Goal: Book appointment/travel/reservation

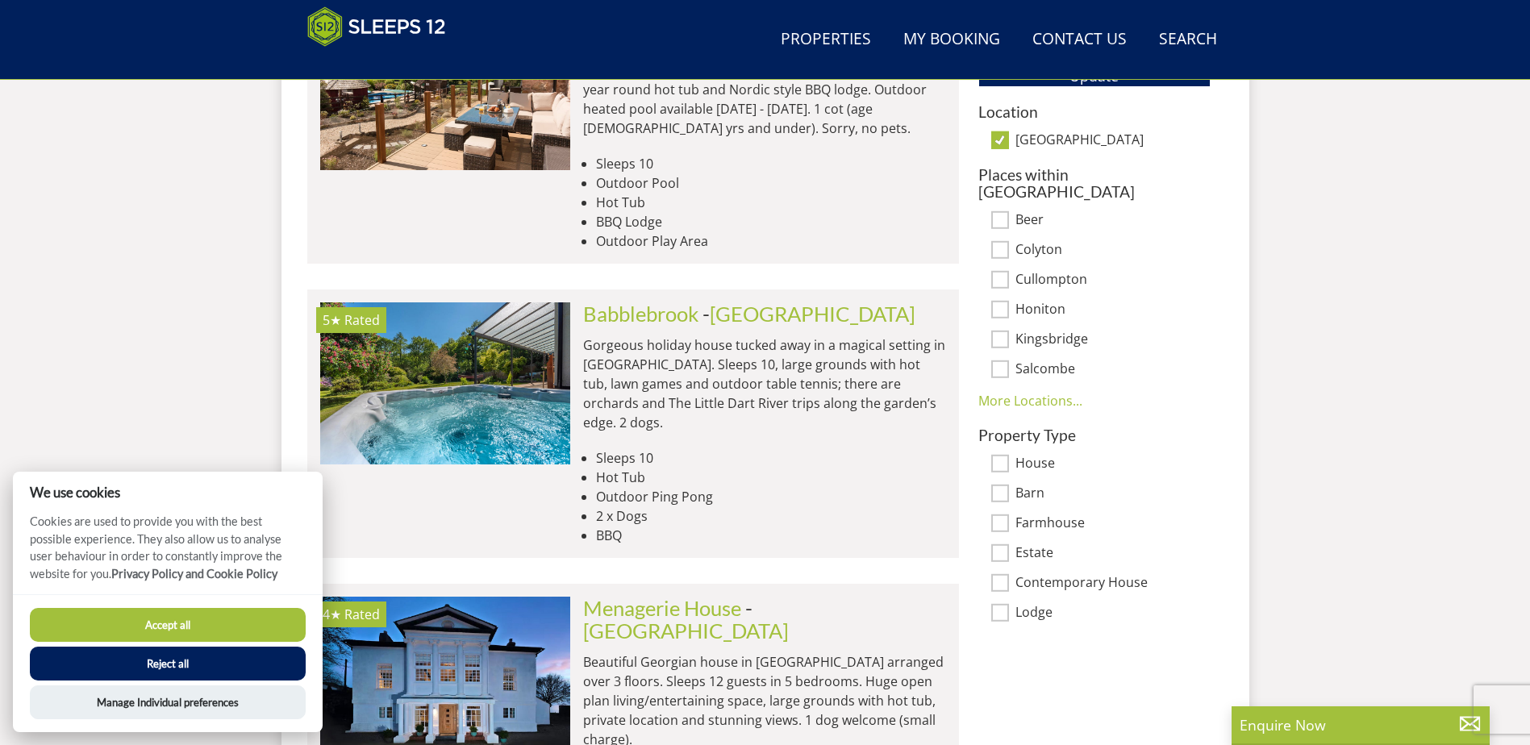
scroll to position [1066, 0]
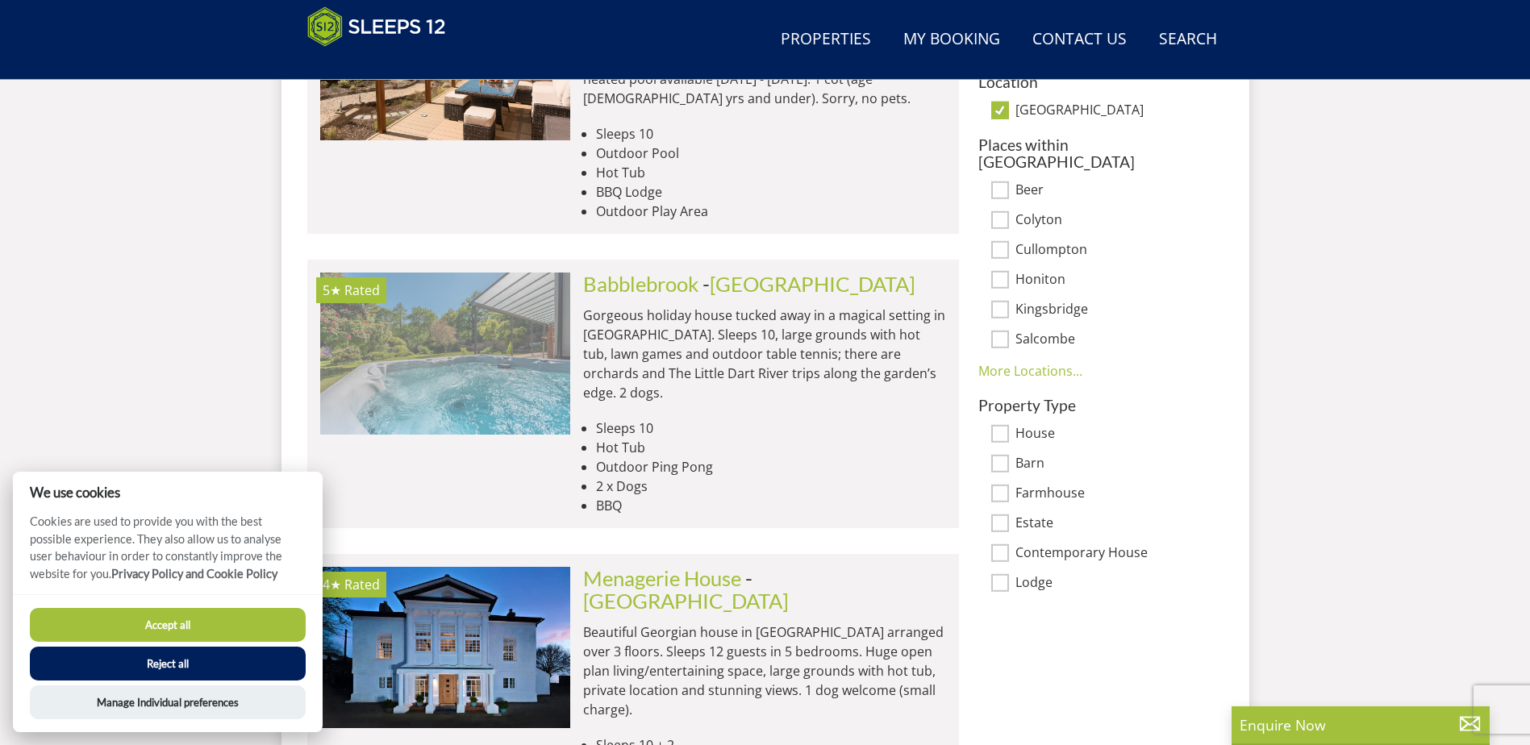
click at [491, 328] on img at bounding box center [445, 353] width 250 height 161
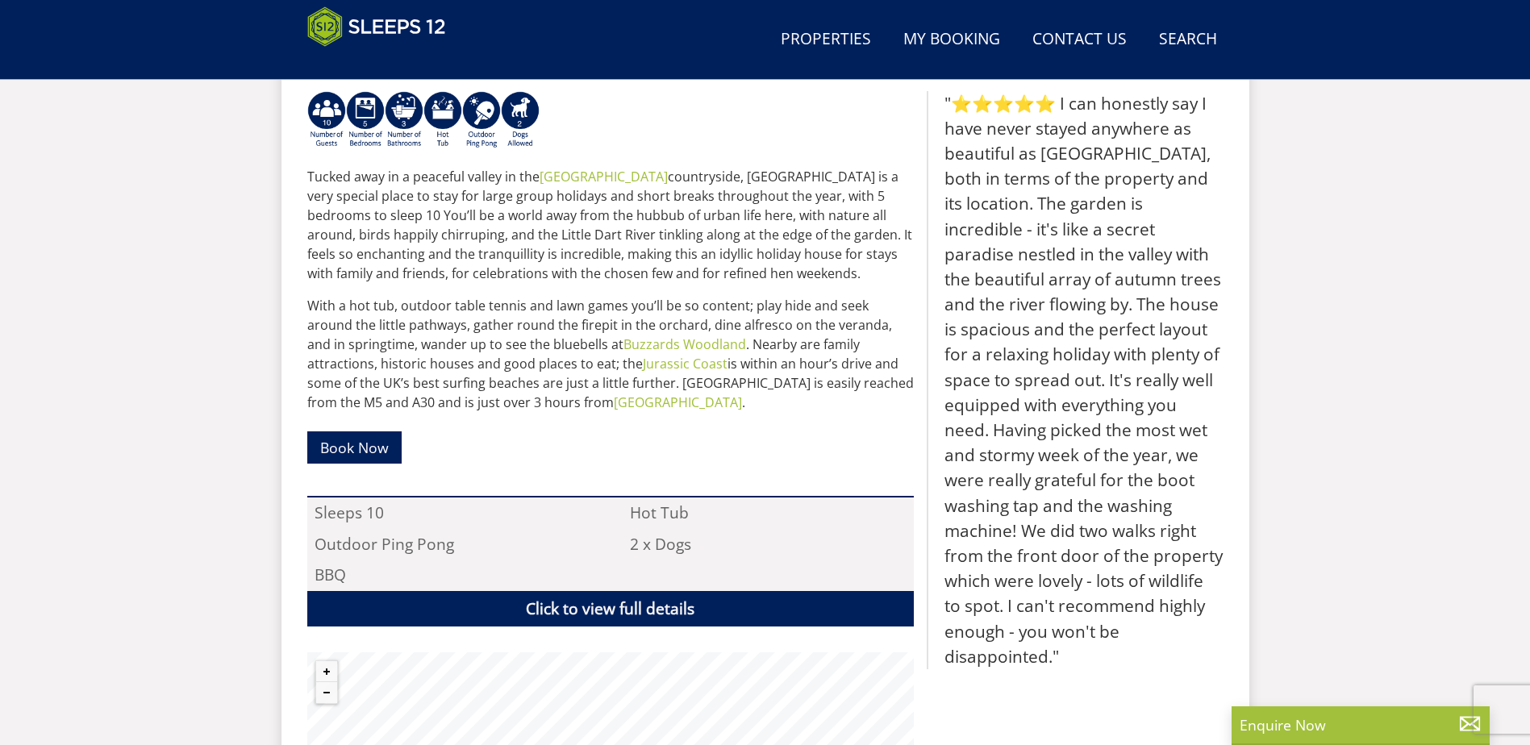
scroll to position [681, 0]
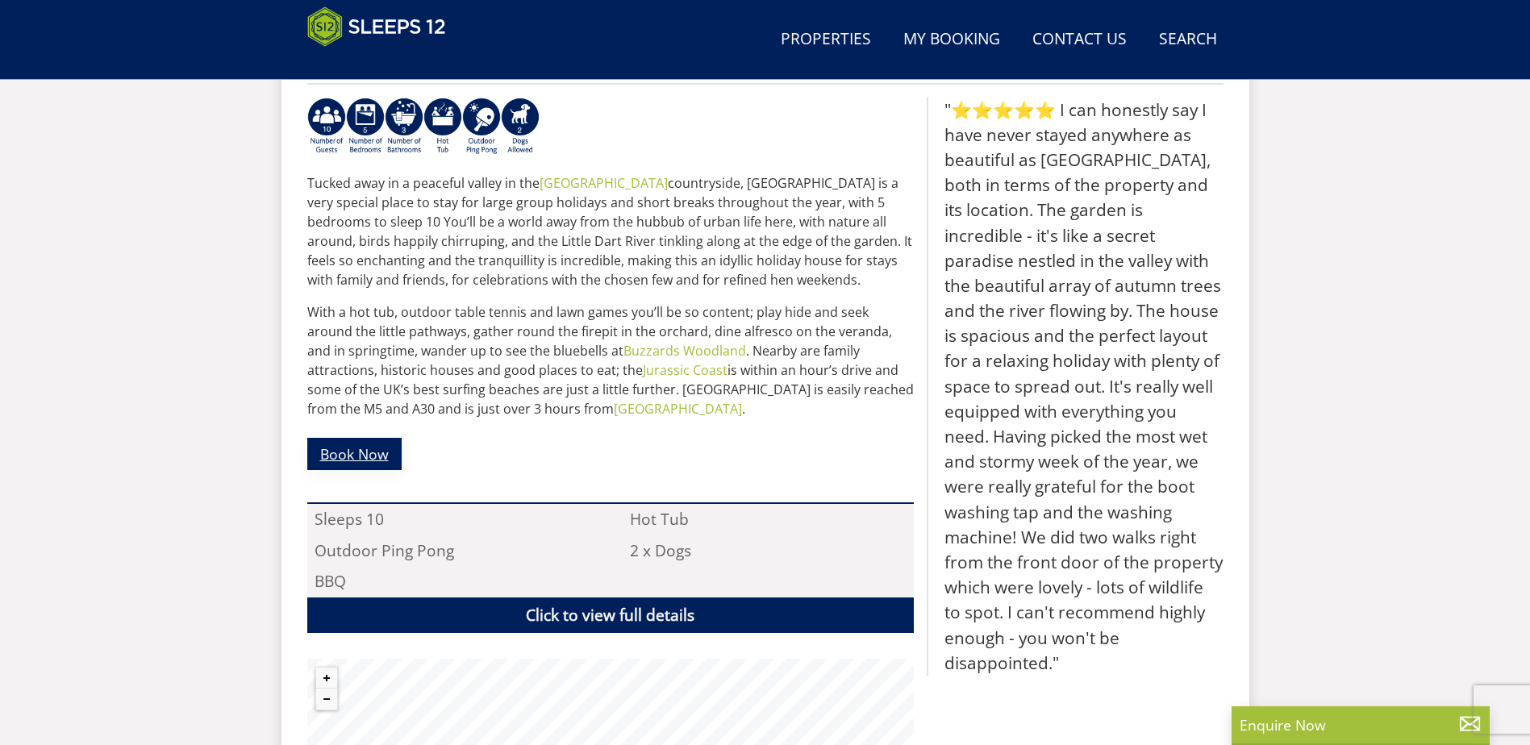
click at [336, 454] on link "Book Now" at bounding box center [354, 453] width 94 height 31
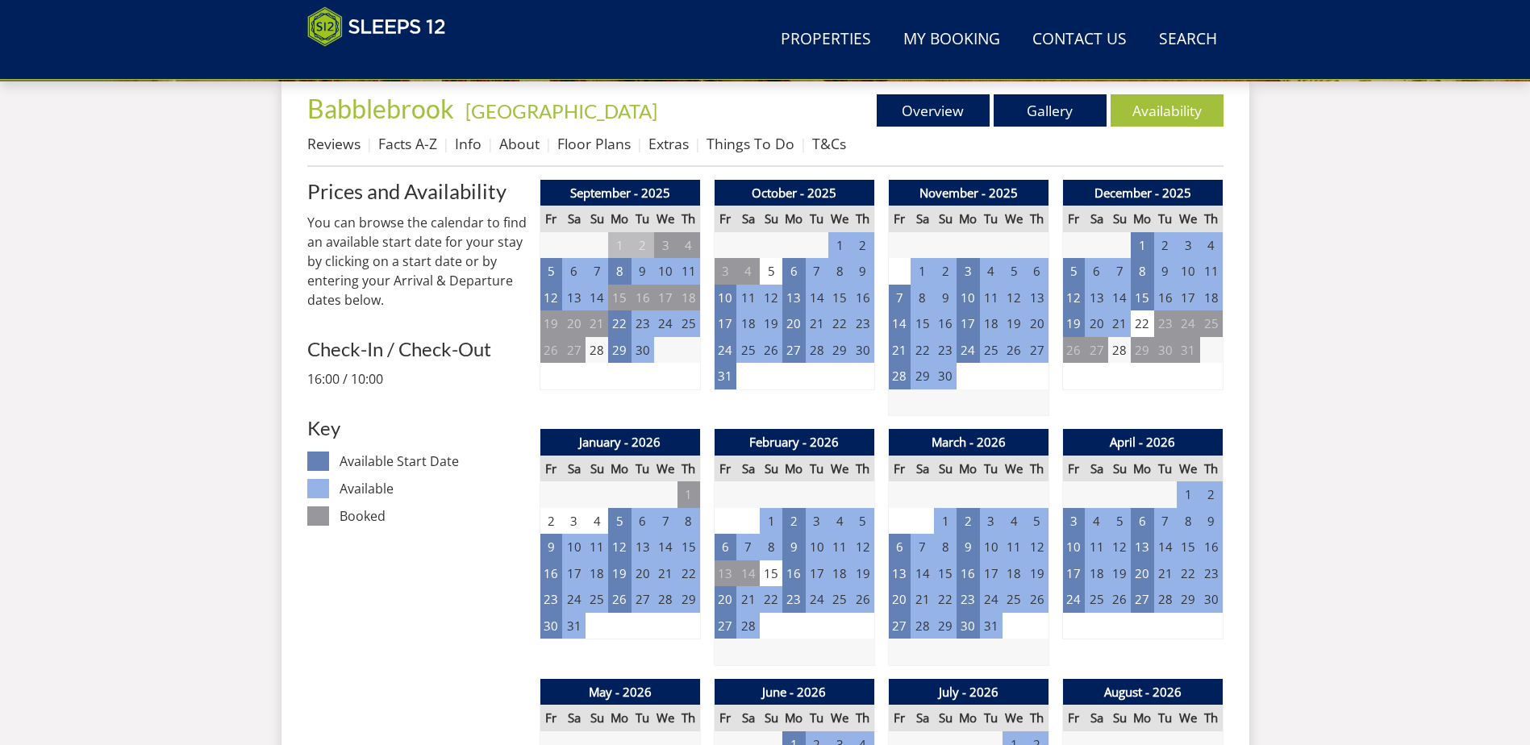
scroll to position [599, 0]
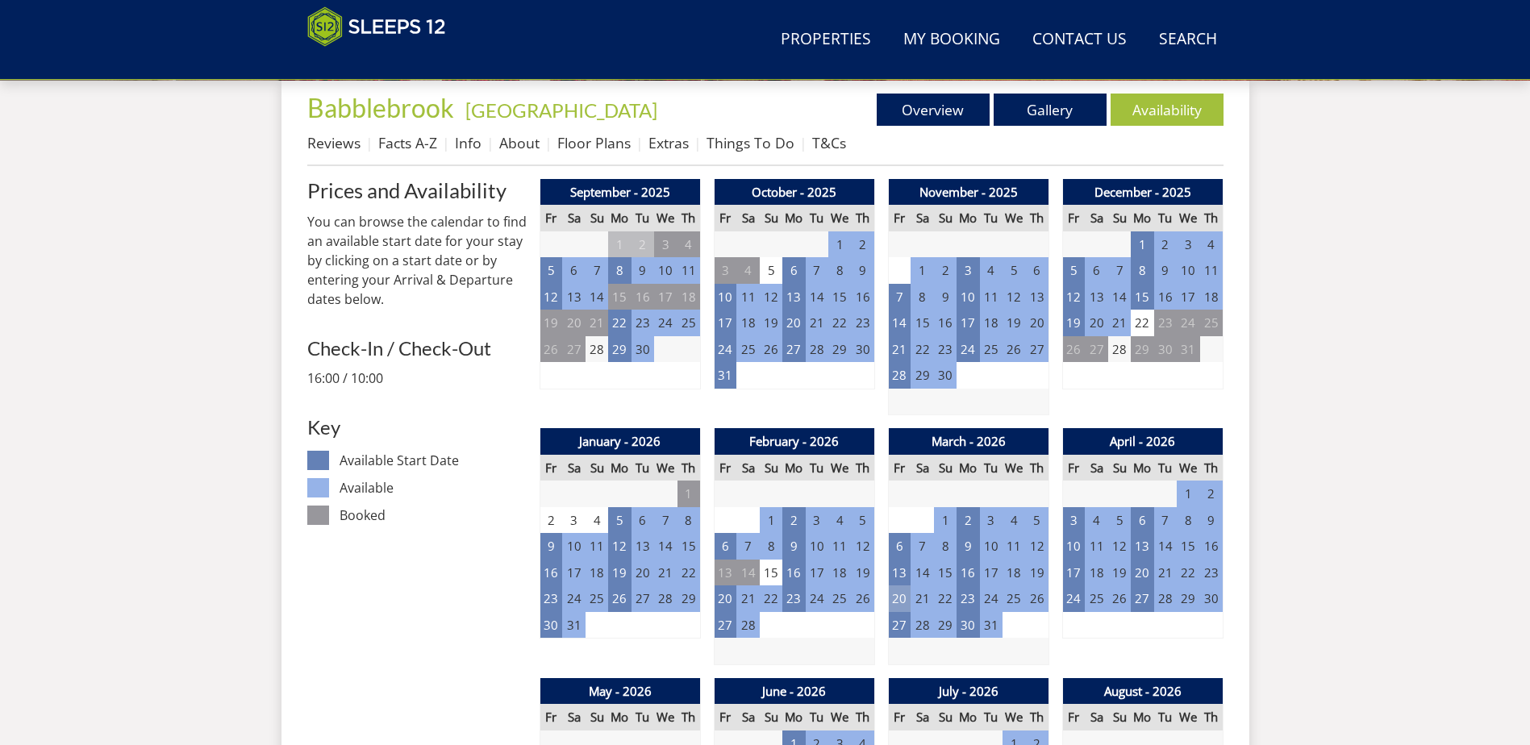
click at [895, 599] on td "20" at bounding box center [899, 599] width 23 height 27
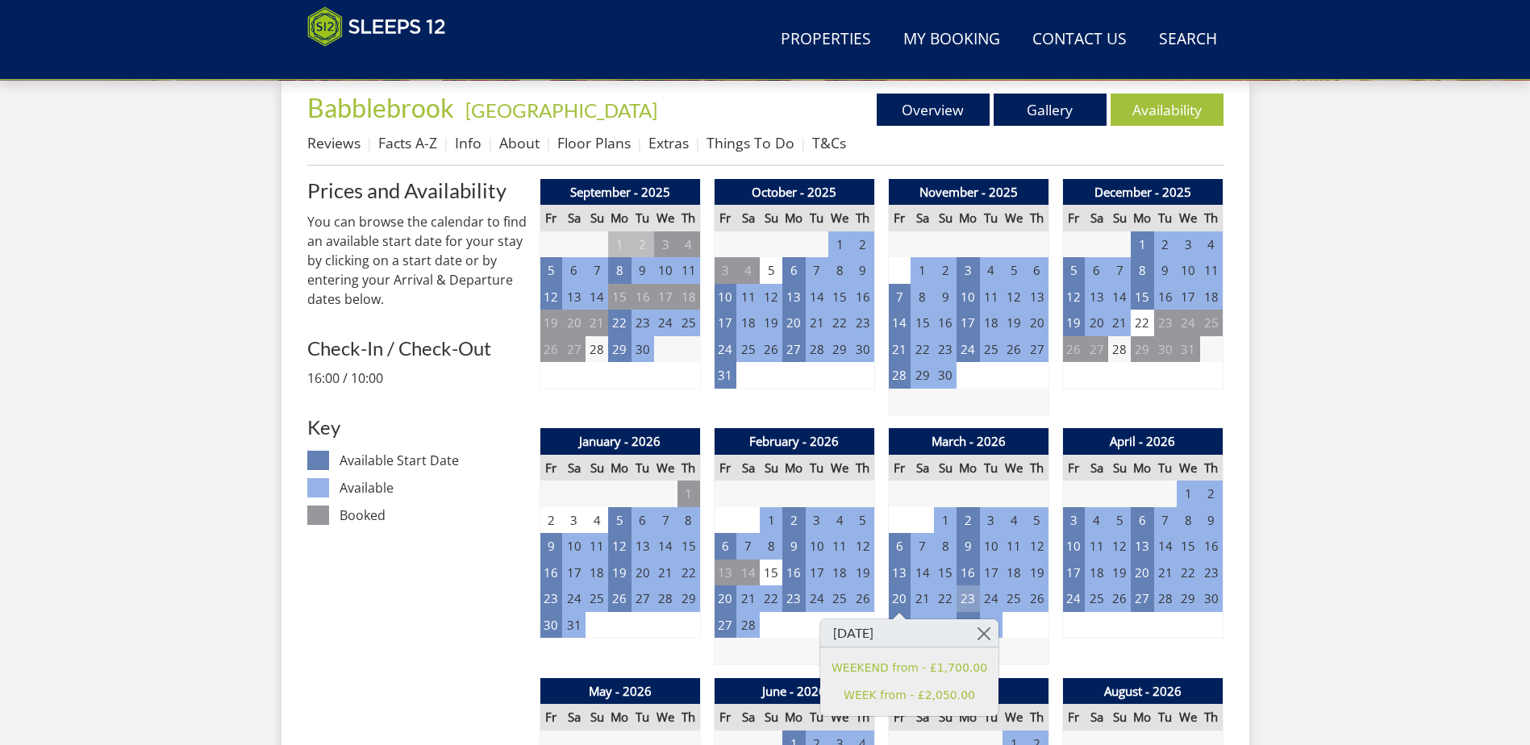
click at [970, 598] on td "23" at bounding box center [968, 599] width 23 height 27
